Goal: Information Seeking & Learning: Check status

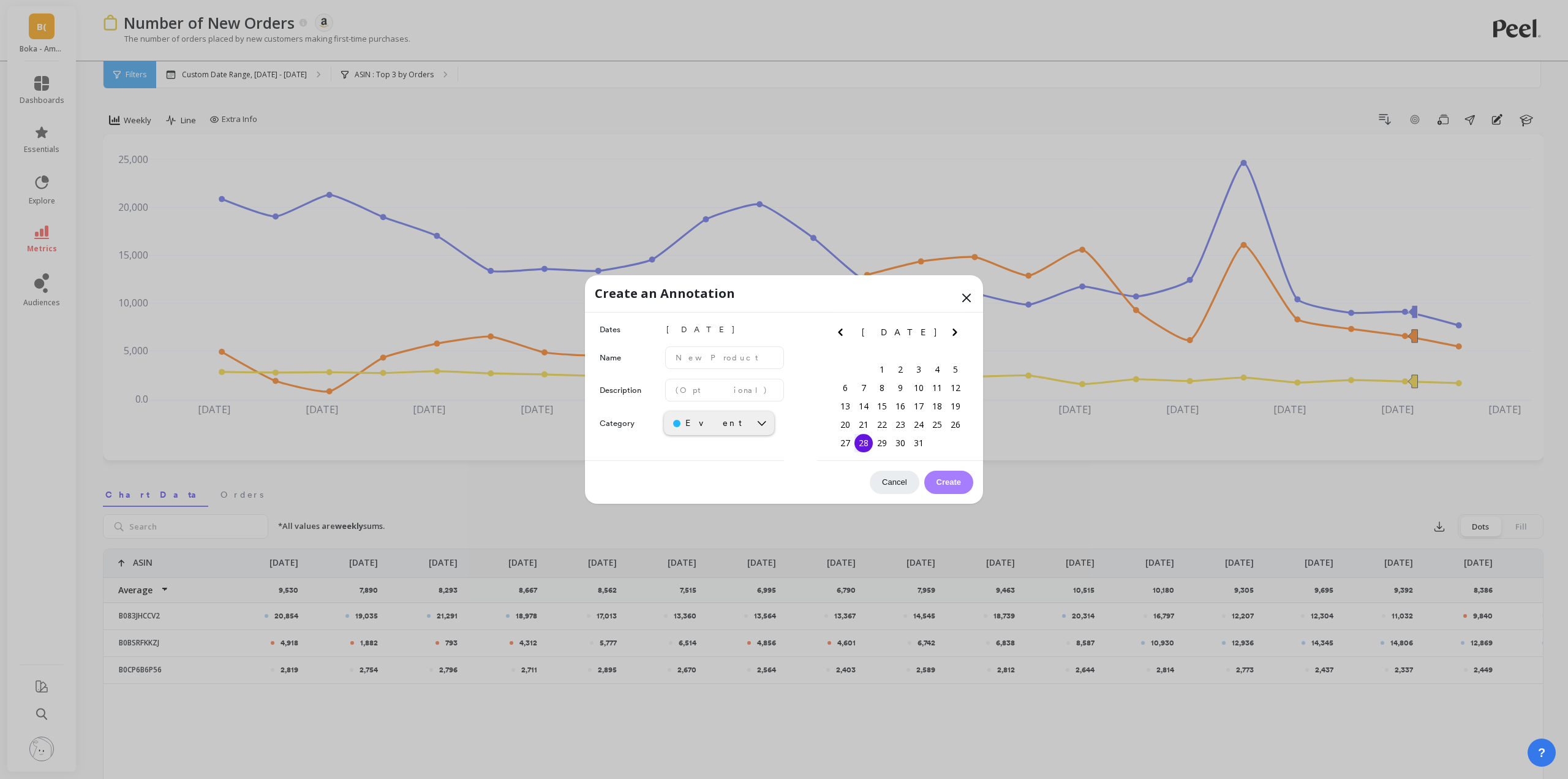
click at [966, 300] on icon at bounding box center [966, 297] width 15 height 15
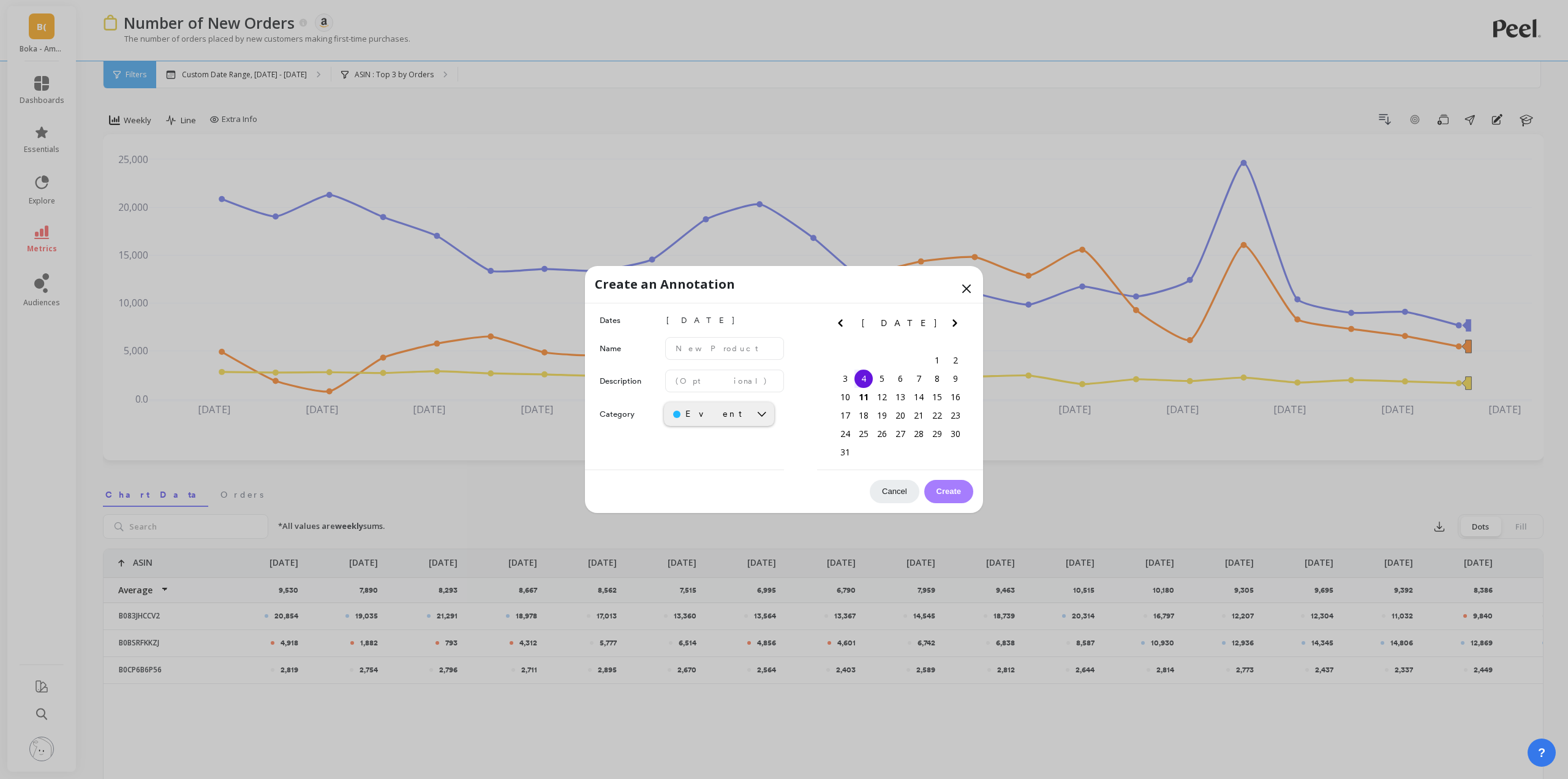
click at [969, 288] on icon at bounding box center [966, 288] width 15 height 15
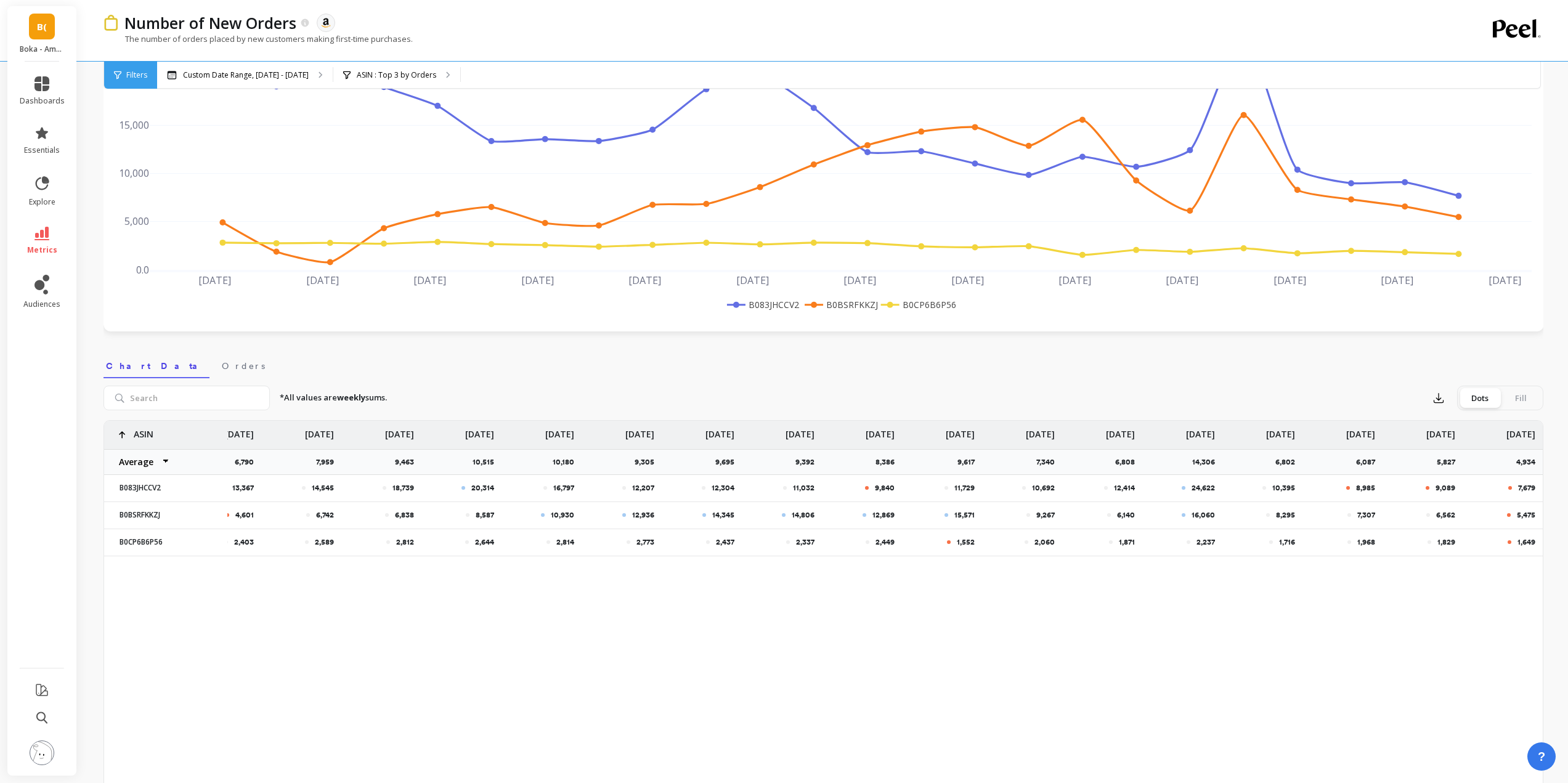
scroll to position [185, 0]
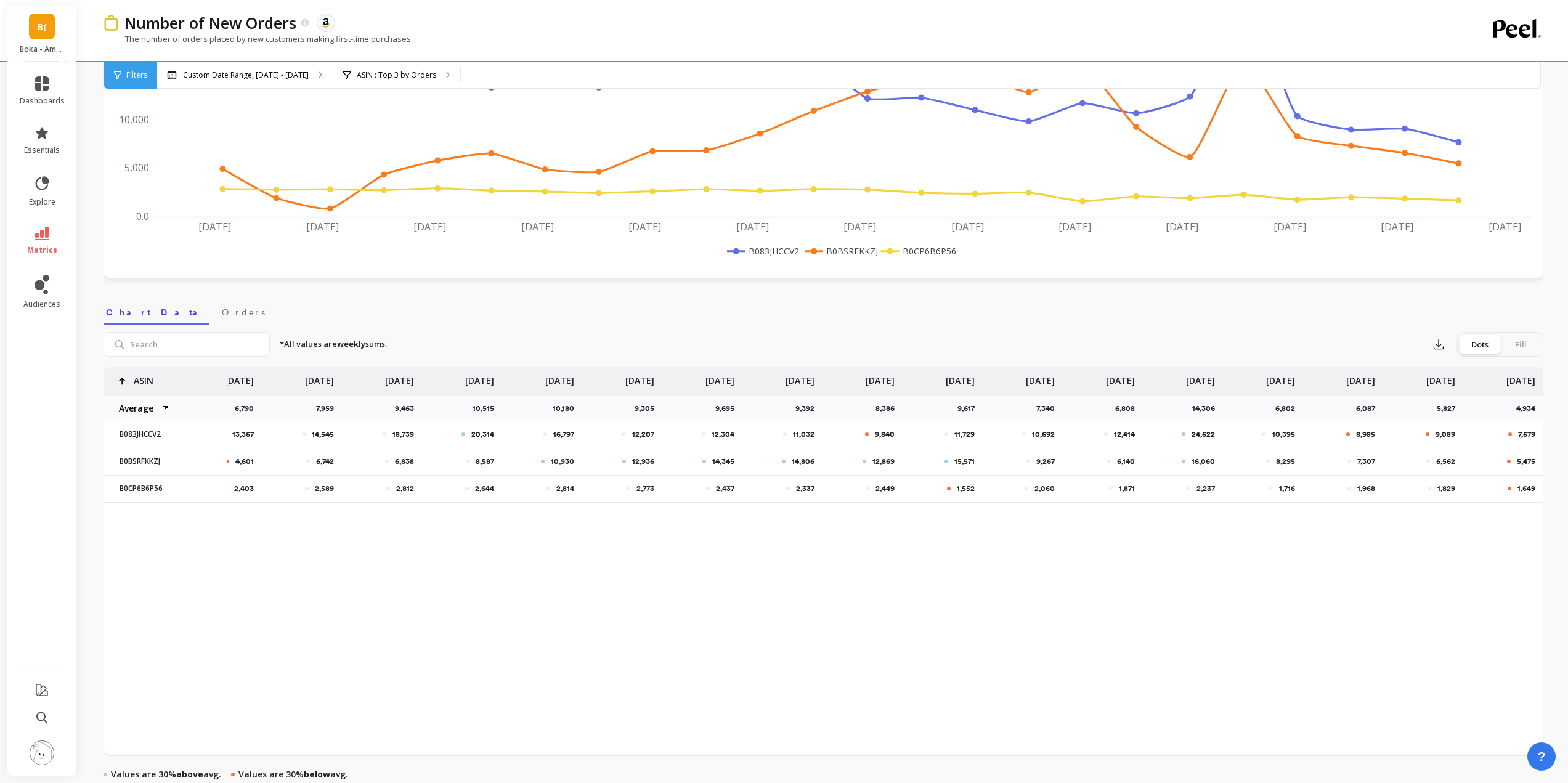
click at [1521, 381] on p "[DATE]" at bounding box center [1520, 377] width 29 height 20
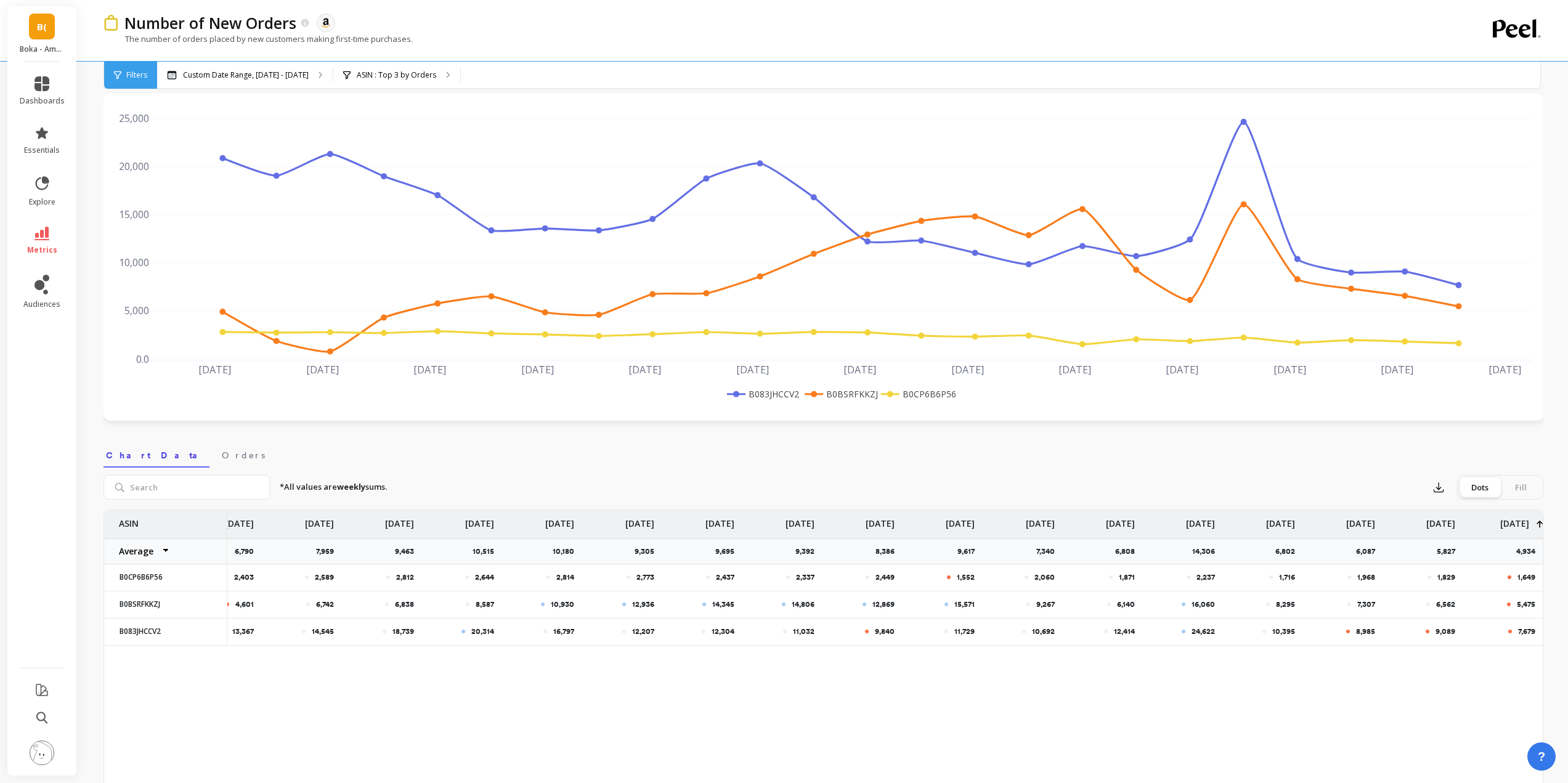
scroll to position [0, 0]
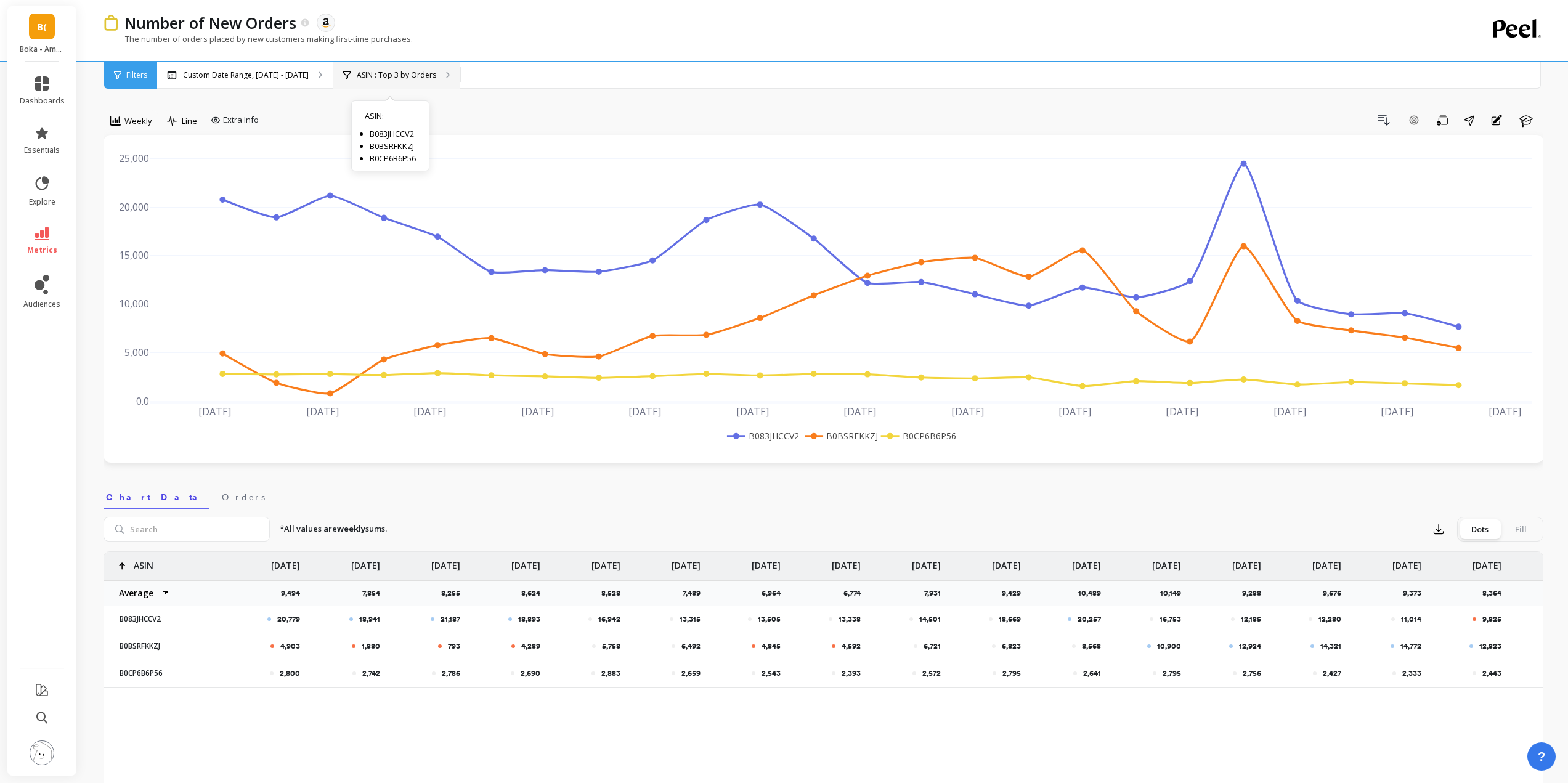
click at [410, 76] on p "ASIN : Top 3 by Orders" at bounding box center [396, 75] width 80 height 10
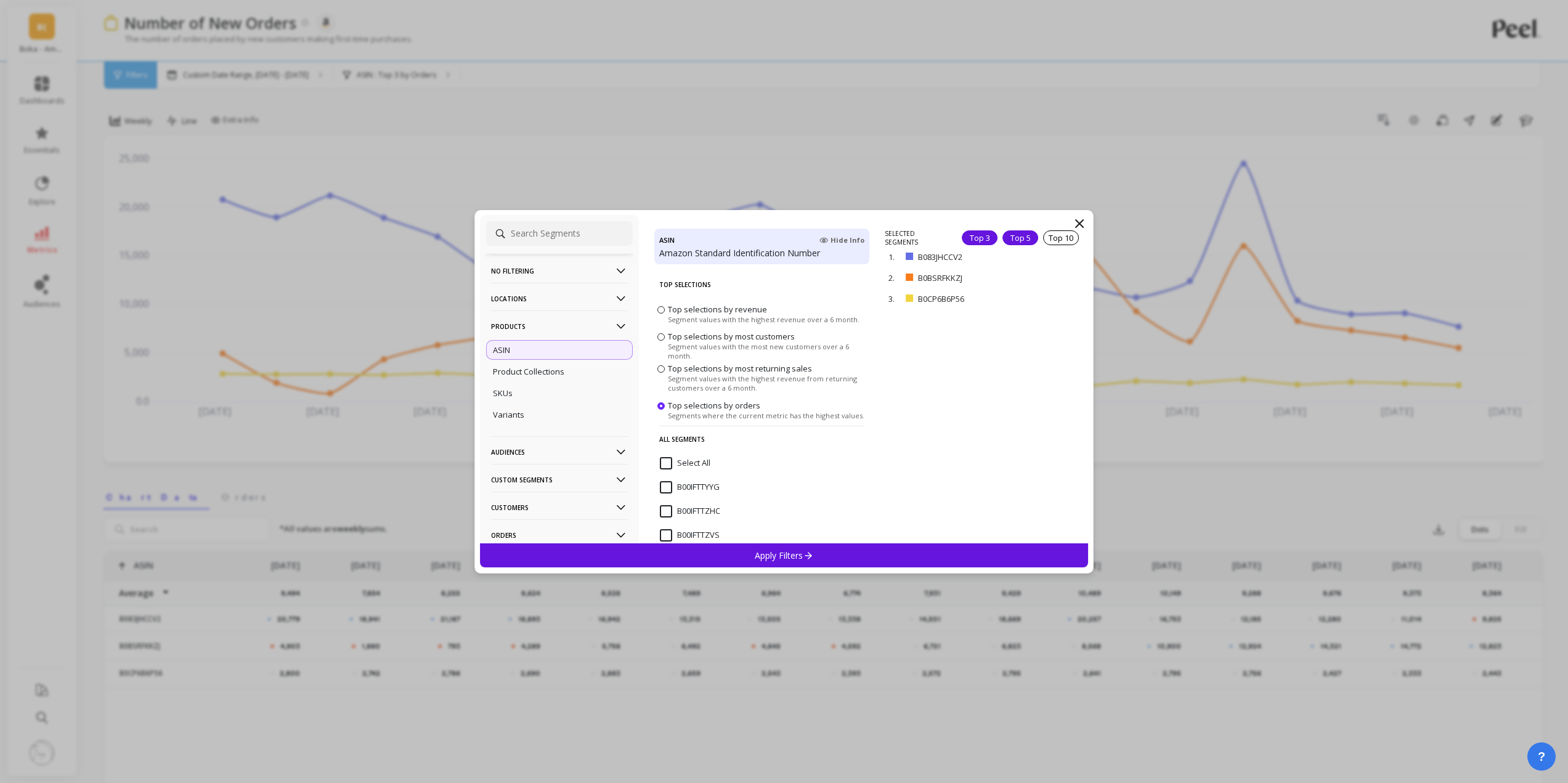
click at [1002, 239] on div "Top 5" at bounding box center [1020, 237] width 36 height 15
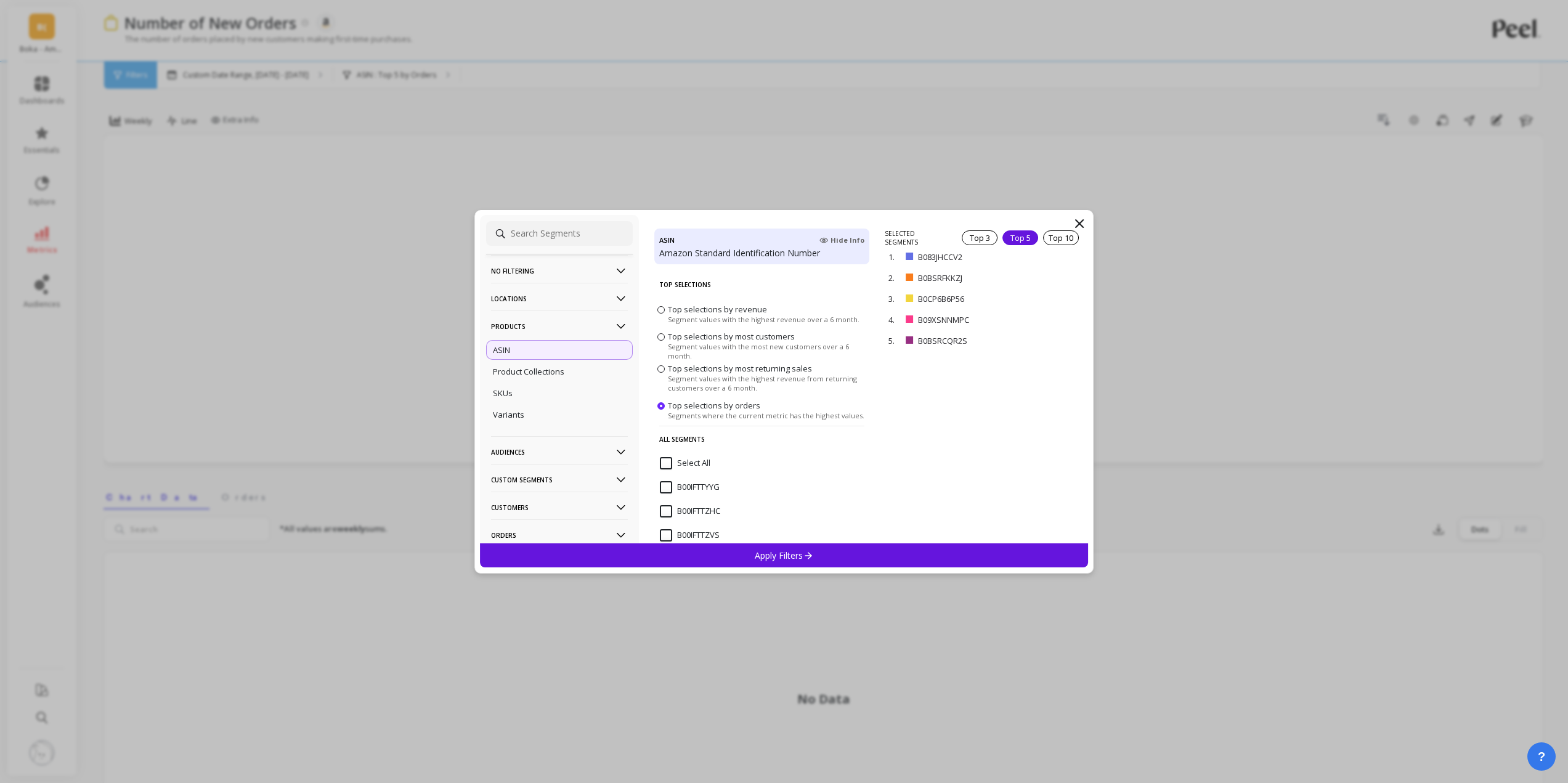
click at [1005, 379] on div "SELECTED SEGMENTS Top 3 Top 5 Top 10 1. B083JHCCV2 remove 2. B0BSRFKKZJ remove …" at bounding box center [986, 386] width 203 height 314
click at [1043, 240] on div "Top 10" at bounding box center [1061, 237] width 36 height 15
click at [911, 549] on div "Apply Filters" at bounding box center [784, 555] width 609 height 24
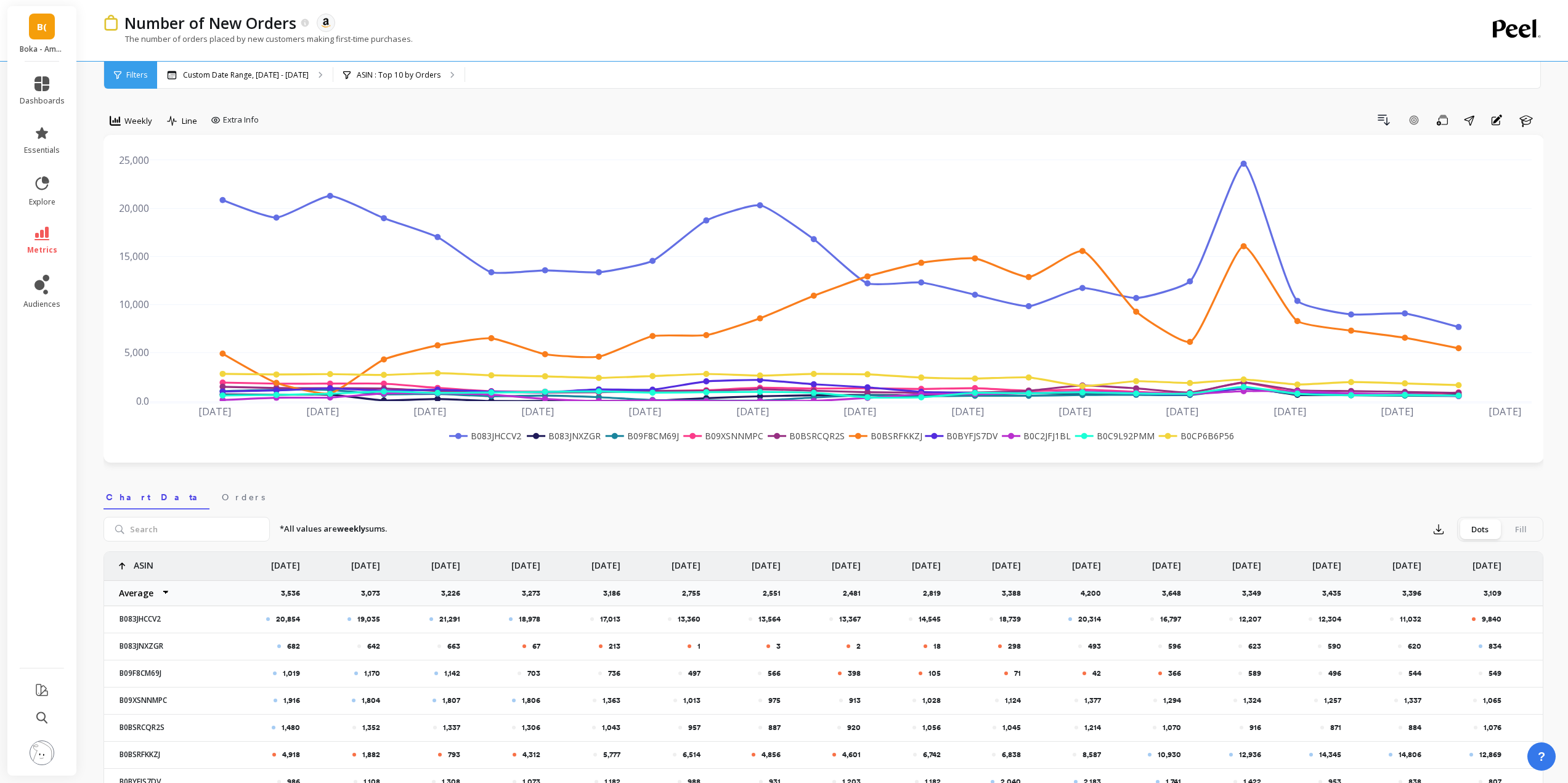
scroll to position [62, 0]
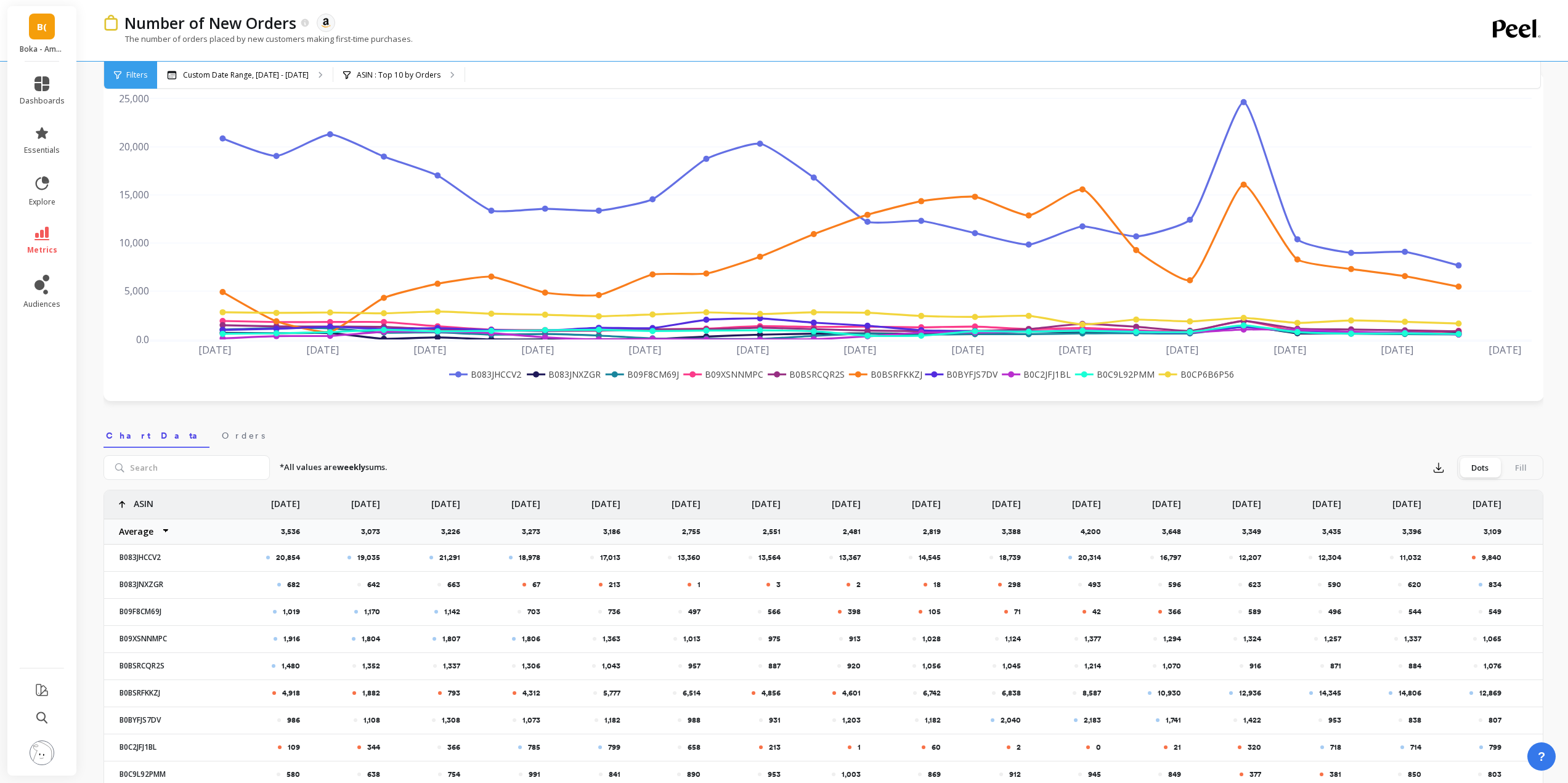
click at [1486, 505] on p "[DATE]" at bounding box center [1486, 500] width 29 height 20
click at [1485, 506] on p "[DATE]" at bounding box center [1480, 500] width 29 height 20
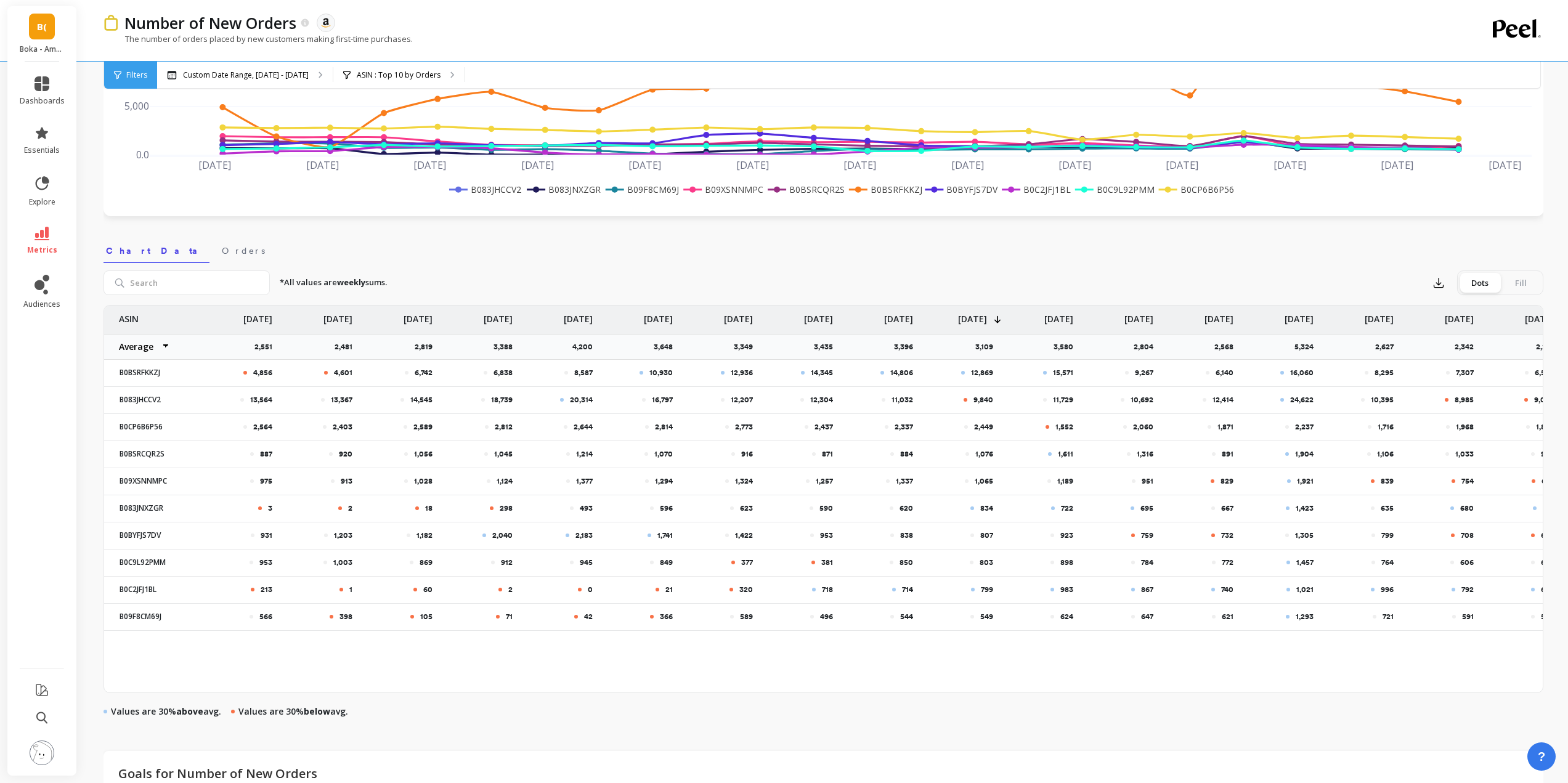
scroll to position [0, 607]
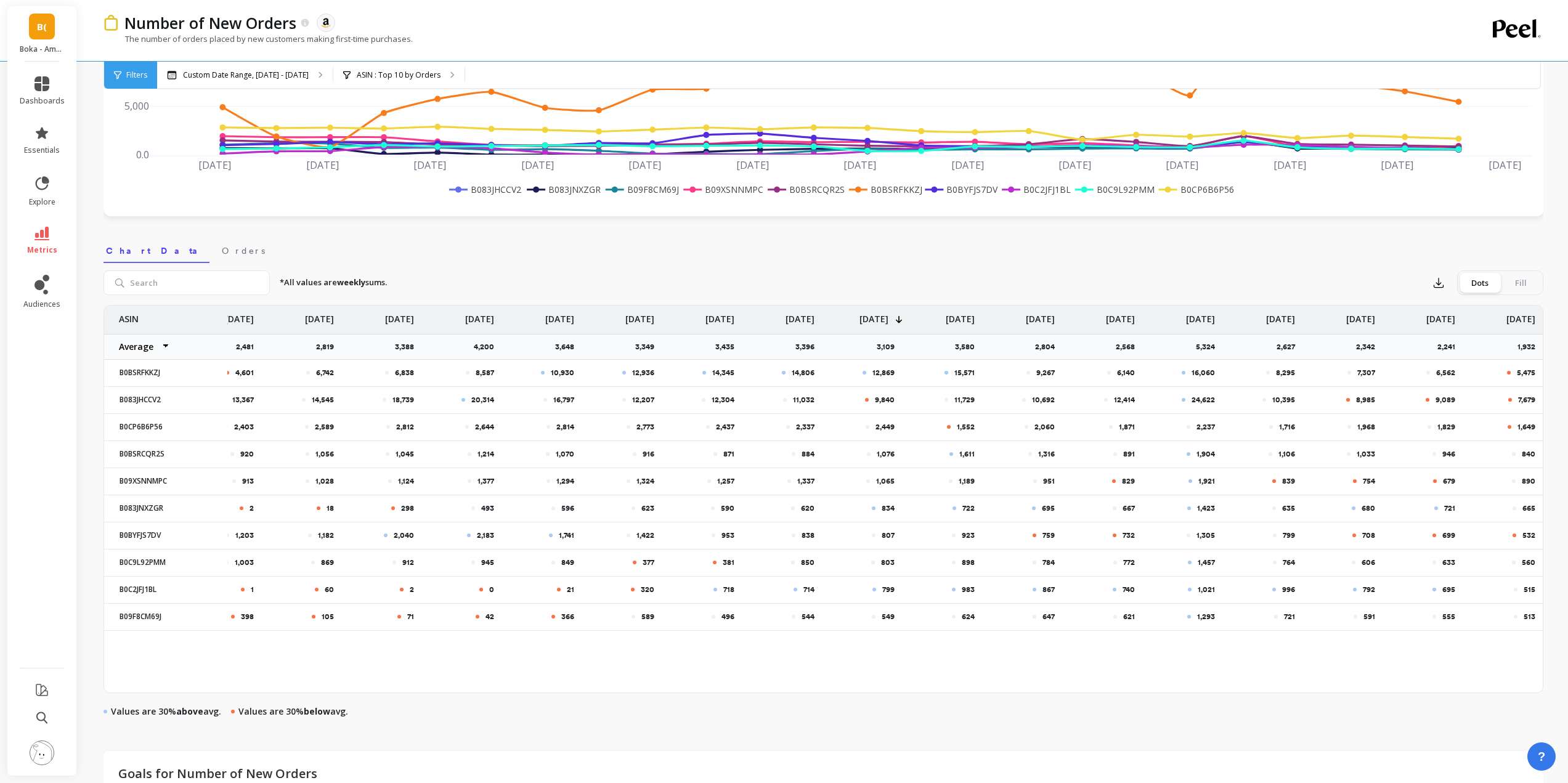
click at [1517, 321] on p "[DATE]" at bounding box center [1520, 315] width 29 height 20
click at [1524, 317] on p "[DATE]" at bounding box center [1514, 315] width 29 height 20
click at [136, 430] on p "B0CP6B6P56" at bounding box center [165, 427] width 107 height 10
copy p "B0CP6B6P56"
